Goal: Task Accomplishment & Management: Use online tool/utility

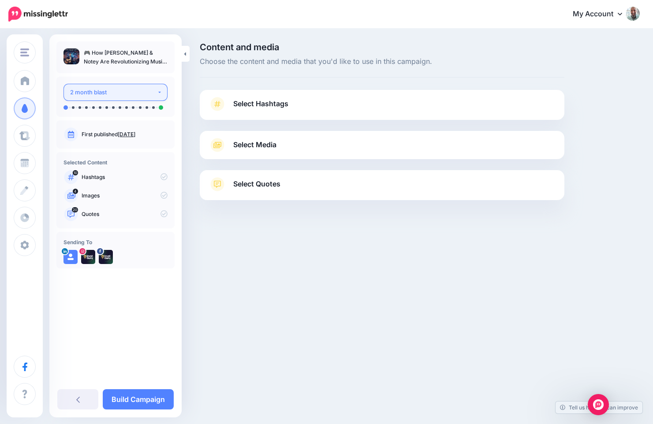
click at [131, 97] on div "2 month blast" at bounding box center [113, 92] width 87 height 10
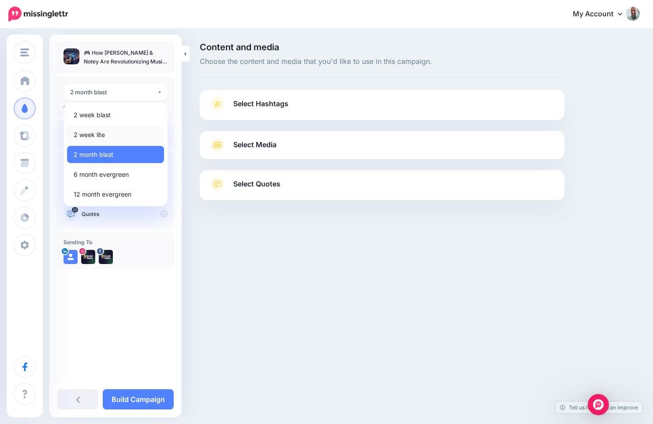
click at [108, 133] on link "2 week lite" at bounding box center [115, 134] width 97 height 17
select select "******"
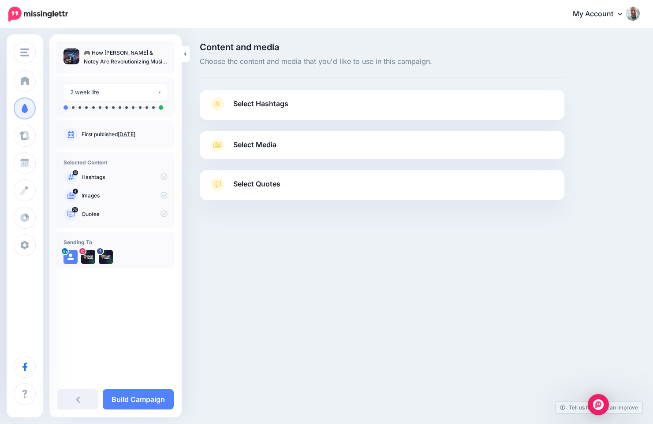
click at [262, 105] on span "Select Hashtags" at bounding box center [260, 104] width 55 height 12
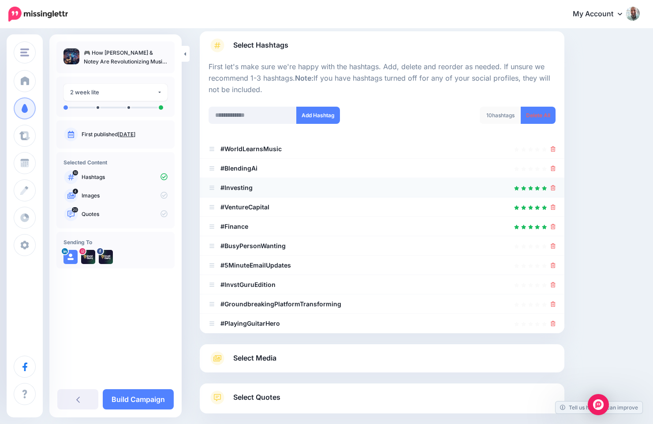
scroll to position [105, 0]
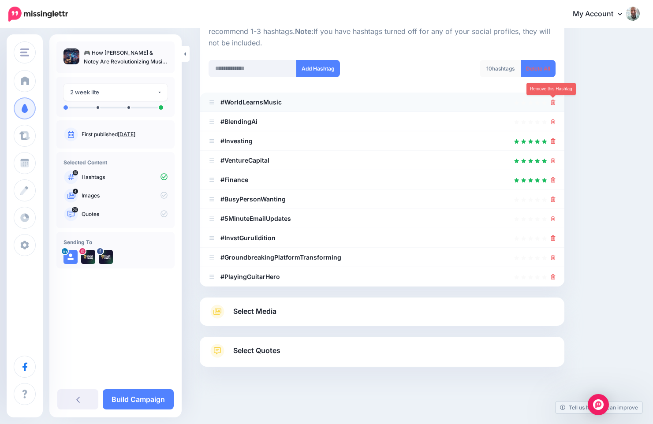
click at [554, 104] on icon at bounding box center [553, 102] width 5 height 5
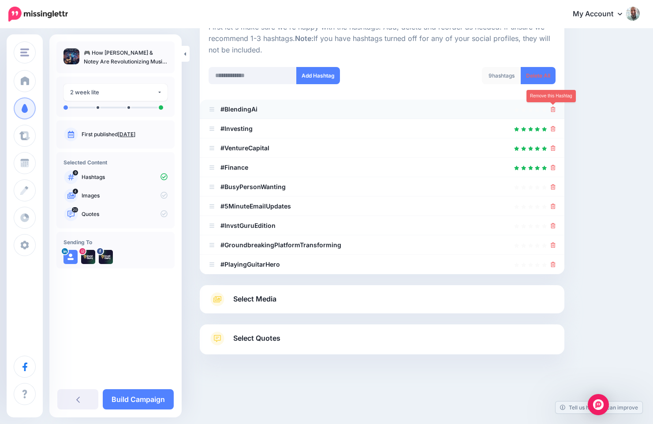
click at [553, 109] on icon at bounding box center [553, 109] width 5 height 5
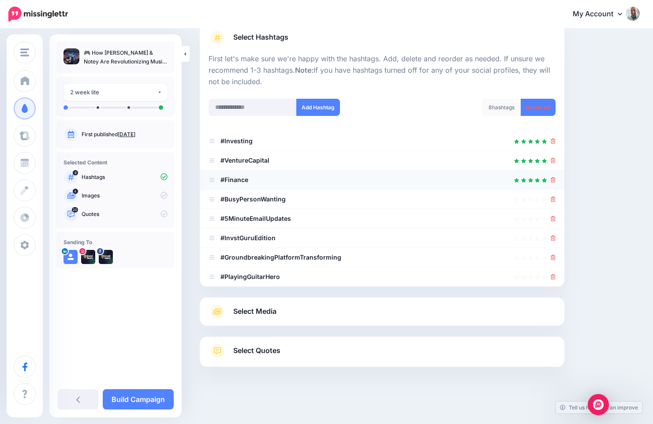
scroll to position [67, 0]
click at [553, 201] on icon at bounding box center [553, 199] width 5 height 5
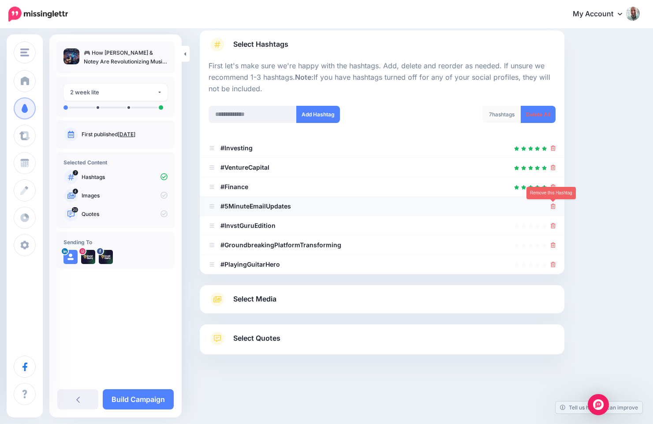
click at [553, 207] on icon at bounding box center [553, 206] width 5 height 5
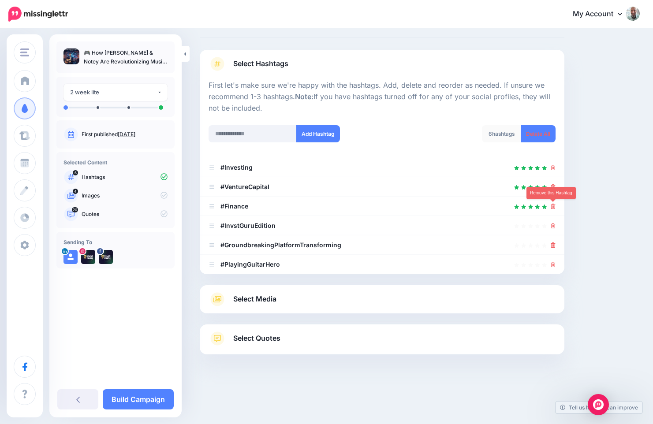
scroll to position [40, 0]
click at [553, 224] on icon at bounding box center [553, 225] width 5 height 5
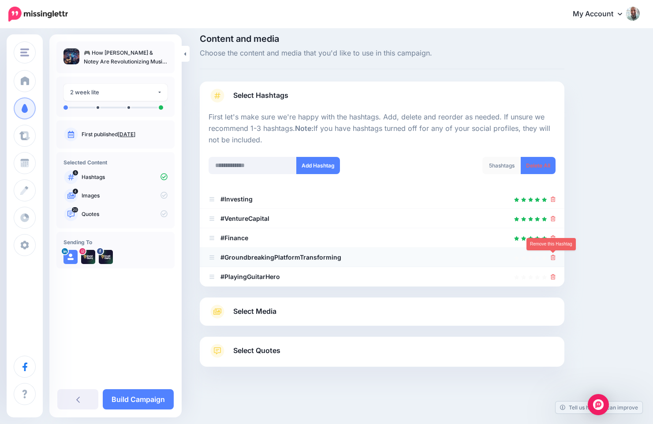
click at [553, 256] on icon at bounding box center [553, 257] width 5 height 5
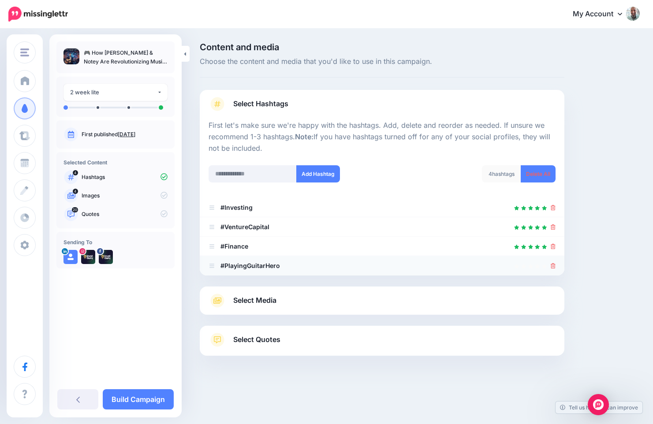
click at [553, 269] on div at bounding box center [553, 266] width 5 height 11
click at [553, 267] on icon at bounding box center [553, 265] width 5 height 5
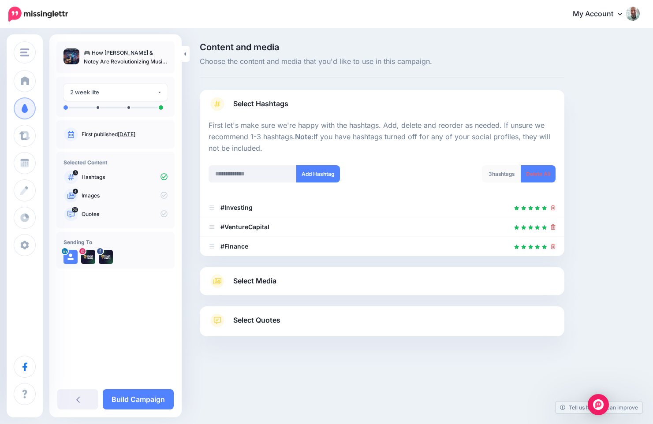
click at [255, 282] on span "Select Media" at bounding box center [254, 281] width 43 height 12
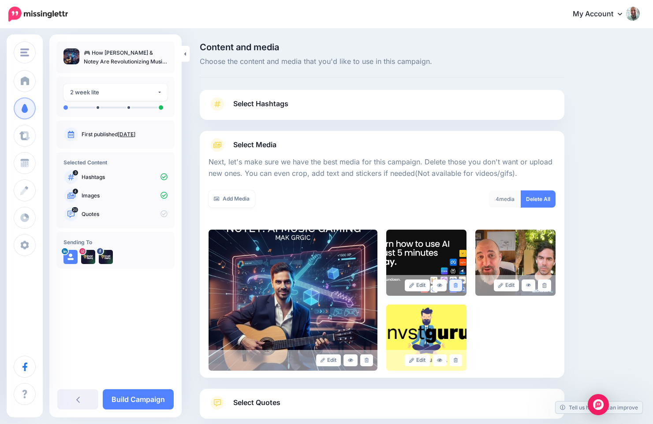
click at [455, 286] on icon at bounding box center [456, 285] width 4 height 5
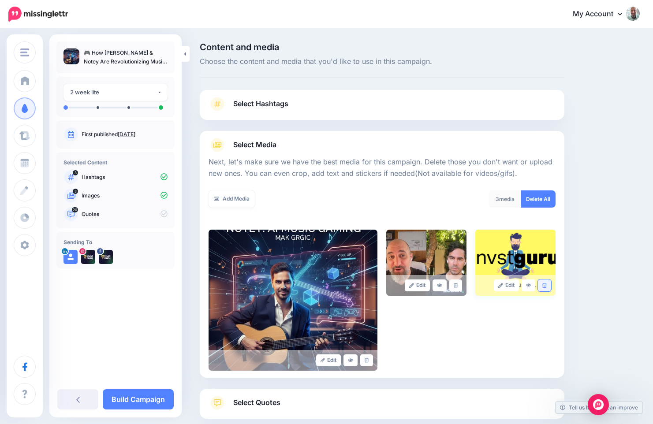
click at [544, 287] on icon at bounding box center [544, 285] width 4 height 5
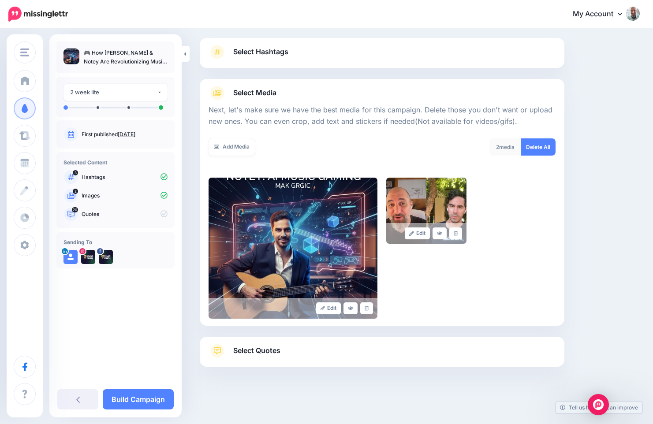
scroll to position [52, 0]
click at [243, 360] on link "Select Quotes" at bounding box center [382, 355] width 347 height 23
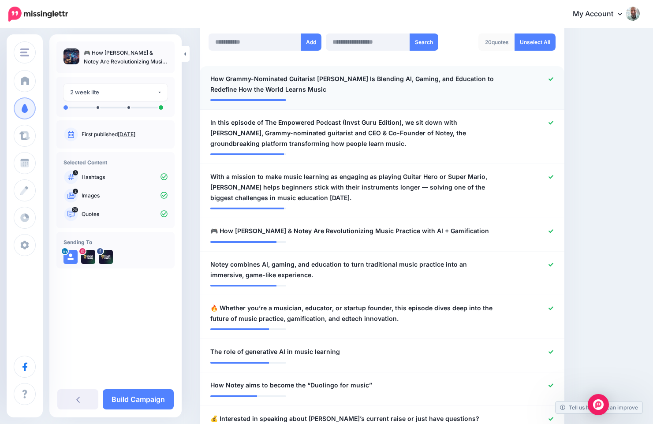
scroll to position [770, 0]
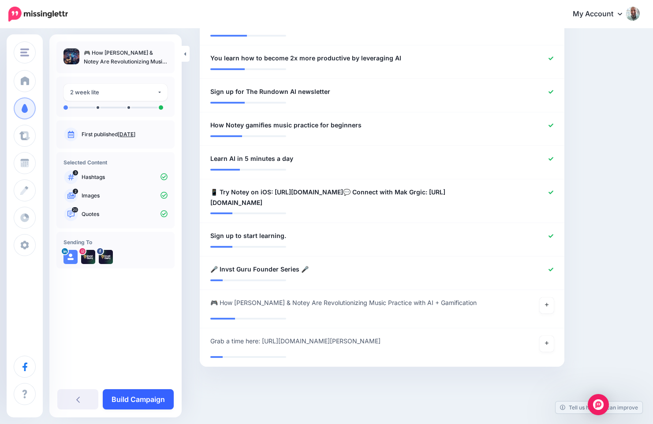
click at [134, 400] on link "Build Campaign" at bounding box center [138, 399] width 71 height 20
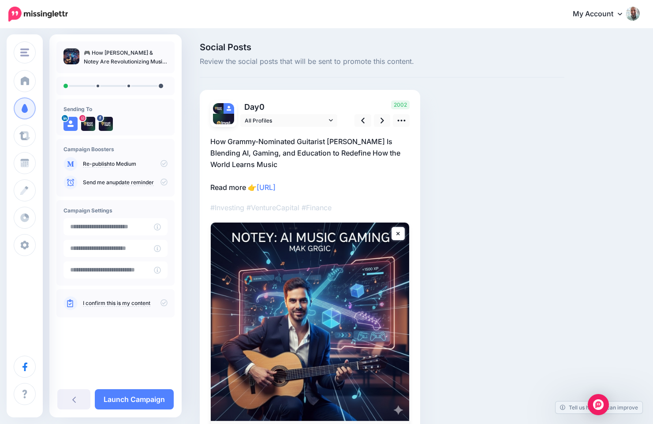
click at [167, 303] on icon at bounding box center [164, 302] width 7 height 7
click at [386, 121] on link at bounding box center [382, 120] width 17 height 13
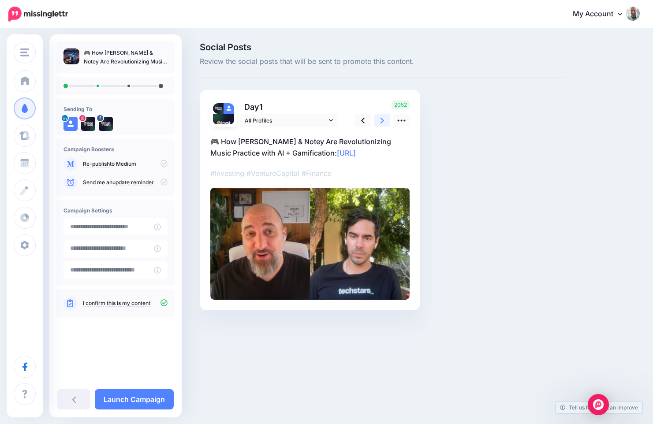
click at [386, 121] on link at bounding box center [382, 120] width 17 height 13
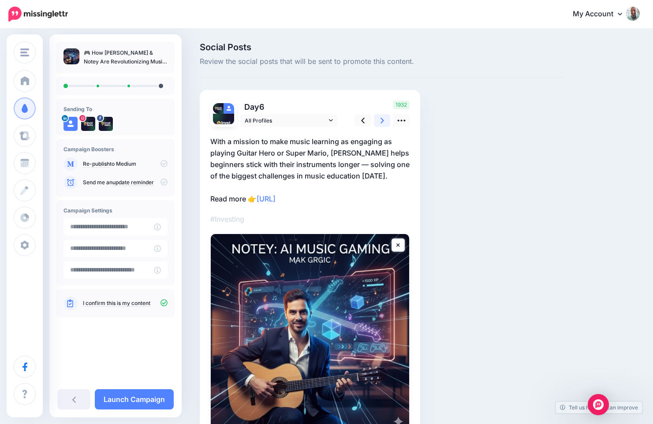
click at [386, 121] on link at bounding box center [382, 120] width 17 height 13
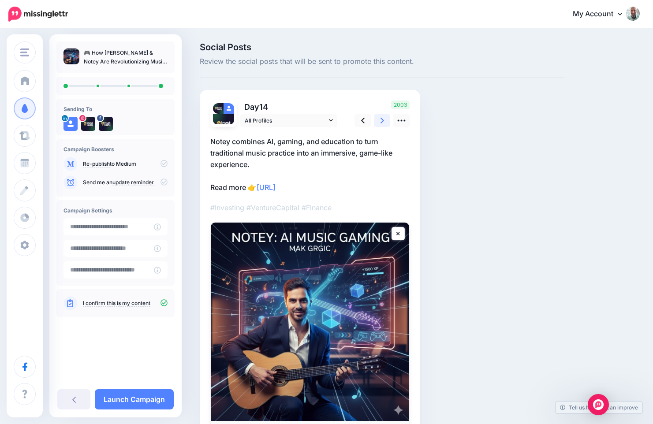
click at [386, 121] on link at bounding box center [382, 120] width 17 height 13
click at [120, 393] on link "Launch Campaign" at bounding box center [134, 399] width 79 height 20
